Goal: Information Seeking & Learning: Learn about a topic

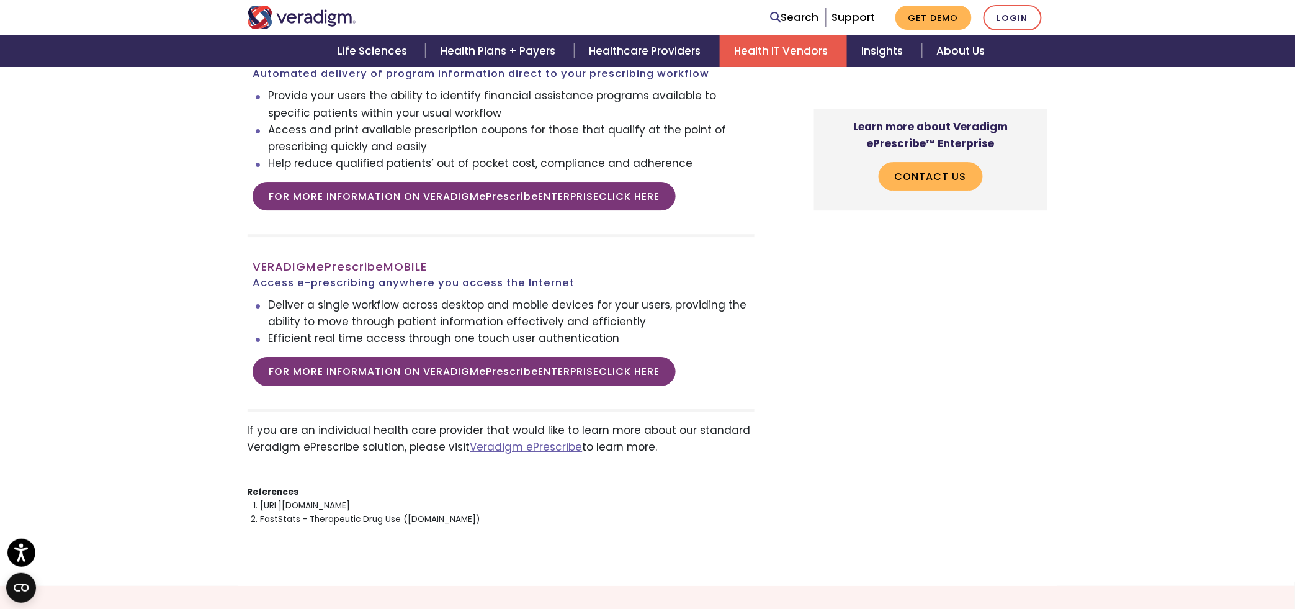
scroll to position [3181, 0]
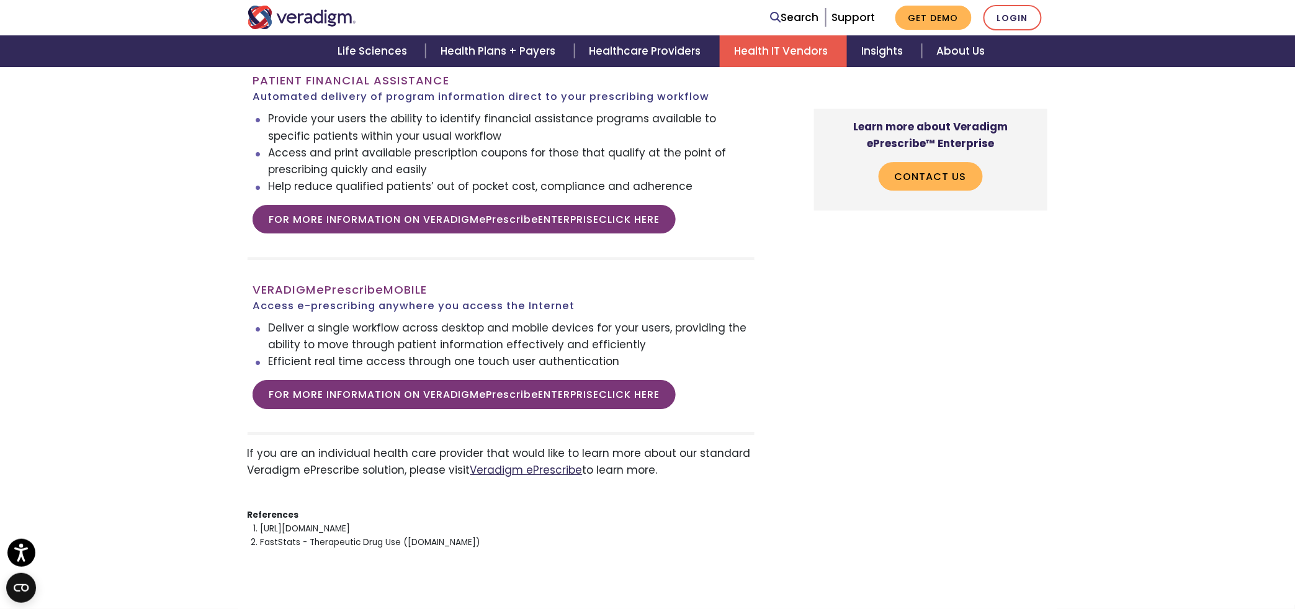
click at [509, 462] on link "Veradigm ePrescribe" at bounding box center [526, 469] width 112 height 15
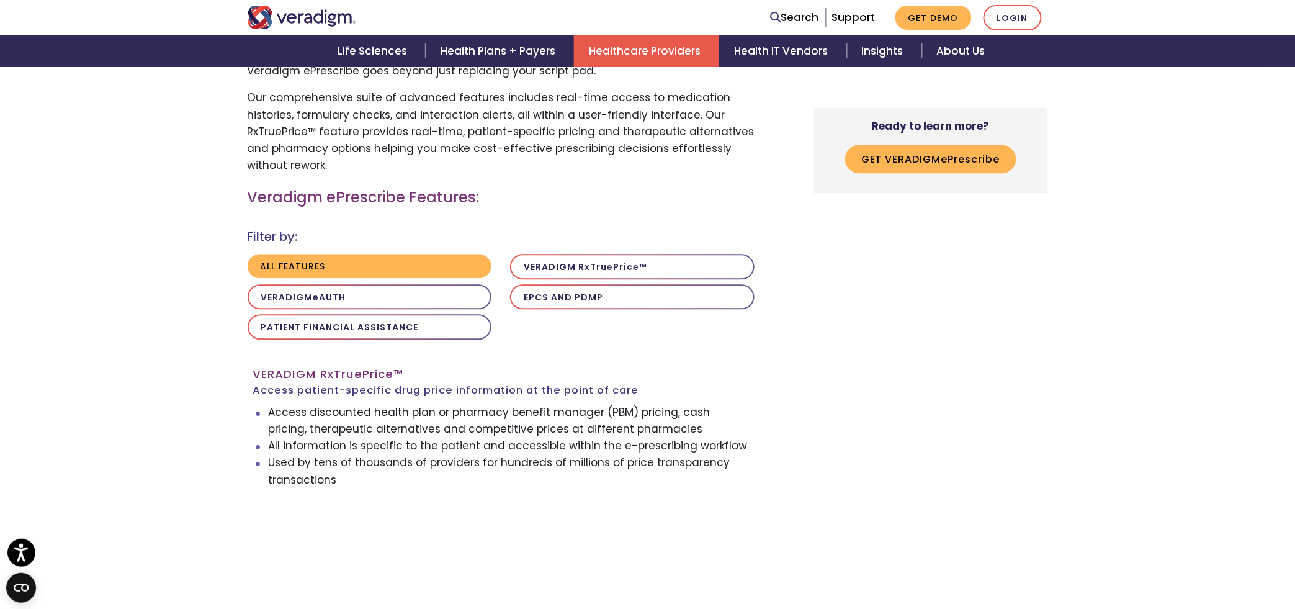
scroll to position [1009, 0]
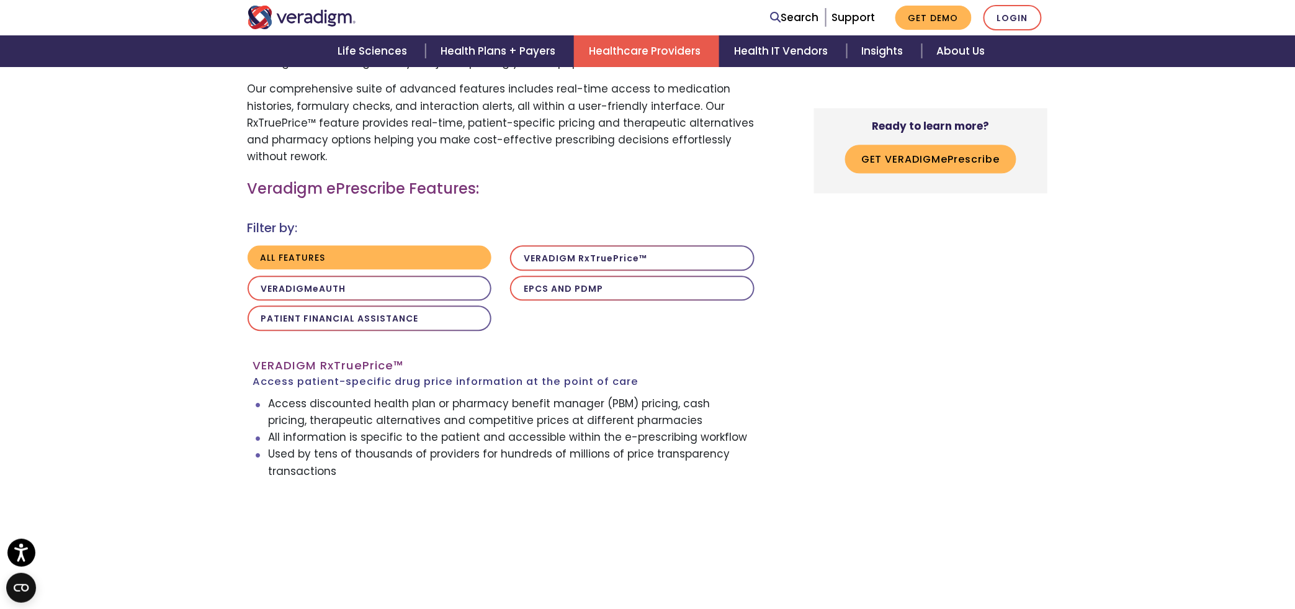
click at [400, 323] on button "Patient Financial Assistance" at bounding box center [370, 317] width 245 height 25
